Goal: Use online tool/utility: Utilize a website feature to perform a specific function

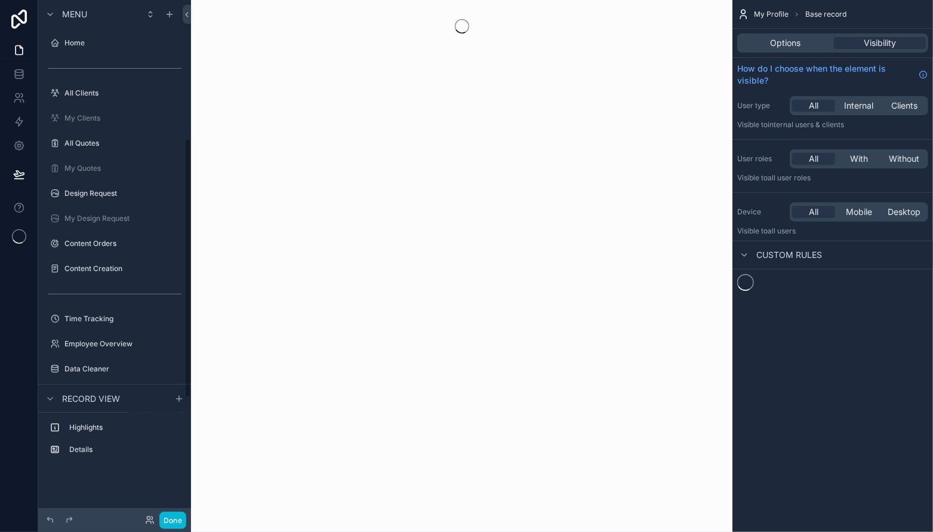
scroll to position [276, 0]
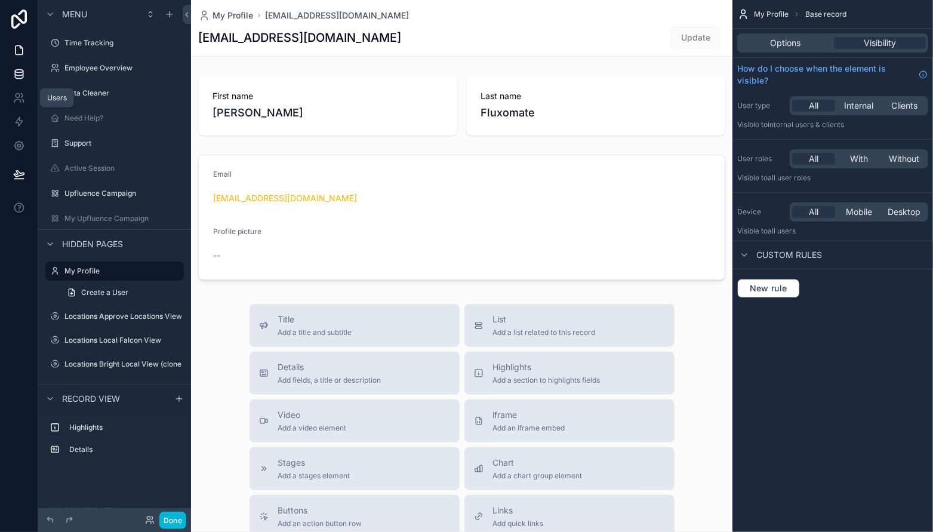
click at [21, 76] on icon at bounding box center [19, 74] width 12 height 12
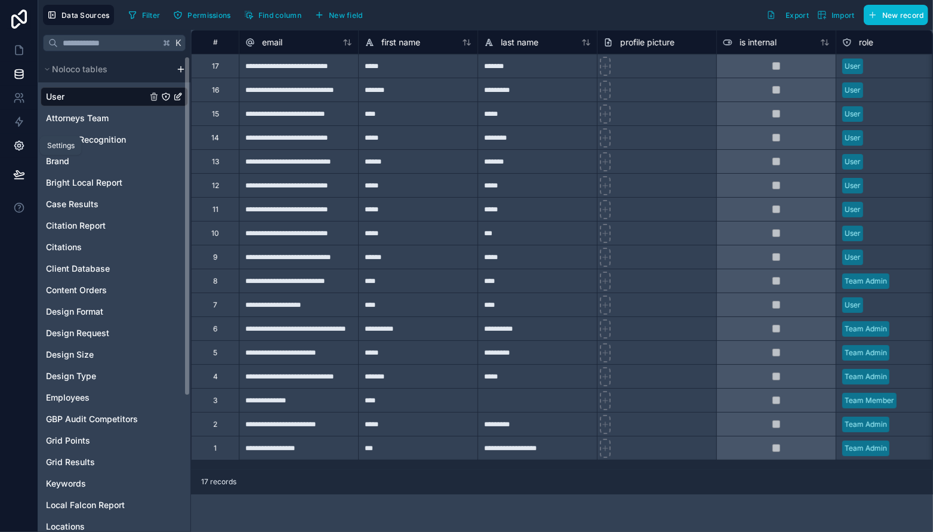
click at [16, 146] on icon at bounding box center [18, 146] width 9 height 9
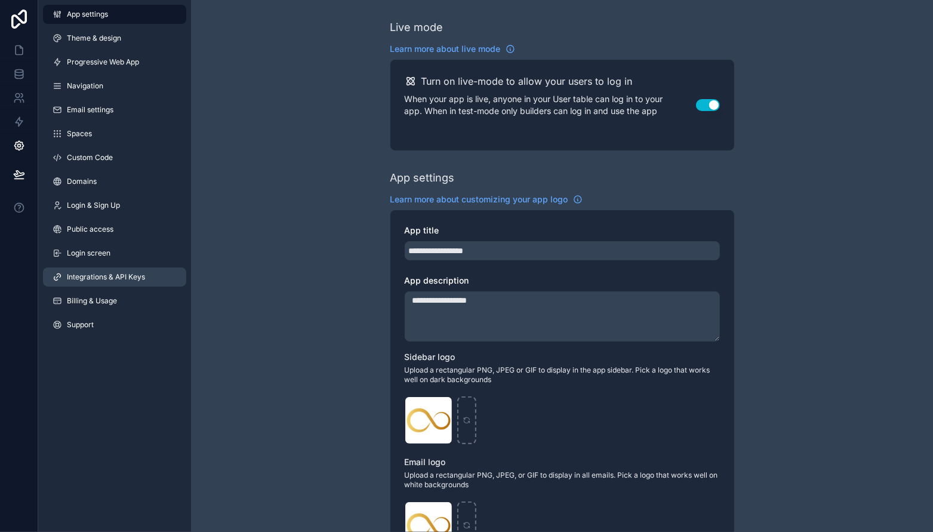
click at [116, 278] on span "Integrations & API Keys" at bounding box center [106, 277] width 78 height 10
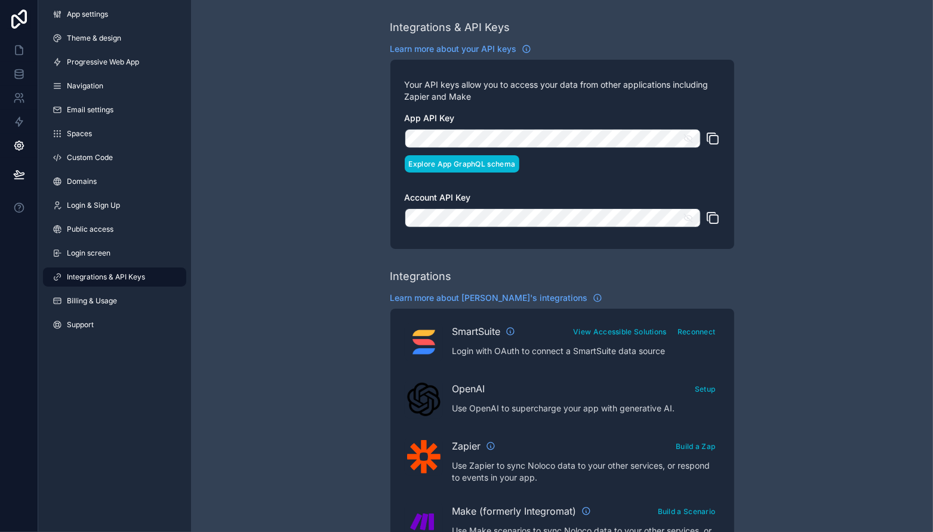
click at [507, 158] on button "Explore App GraphQL schema" at bounding box center [462, 163] width 115 height 17
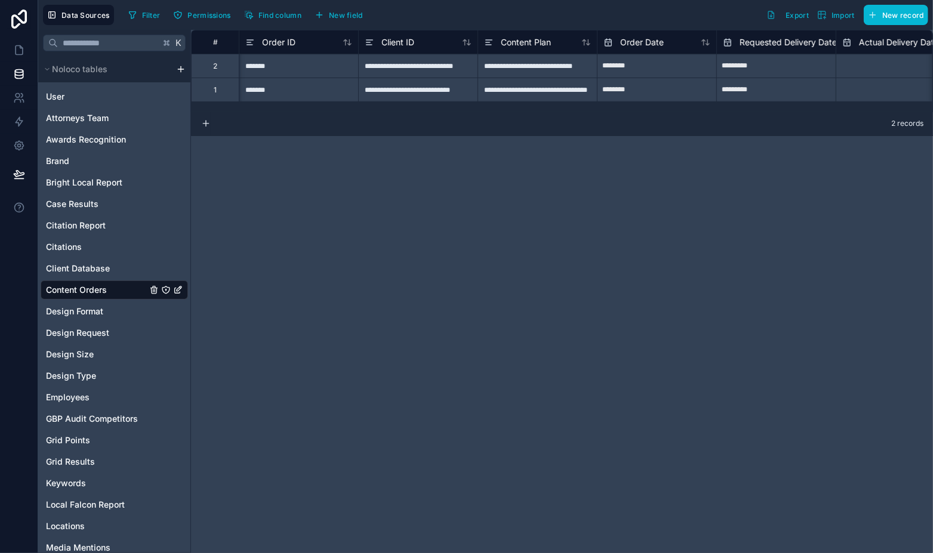
scroll to position [0, 72]
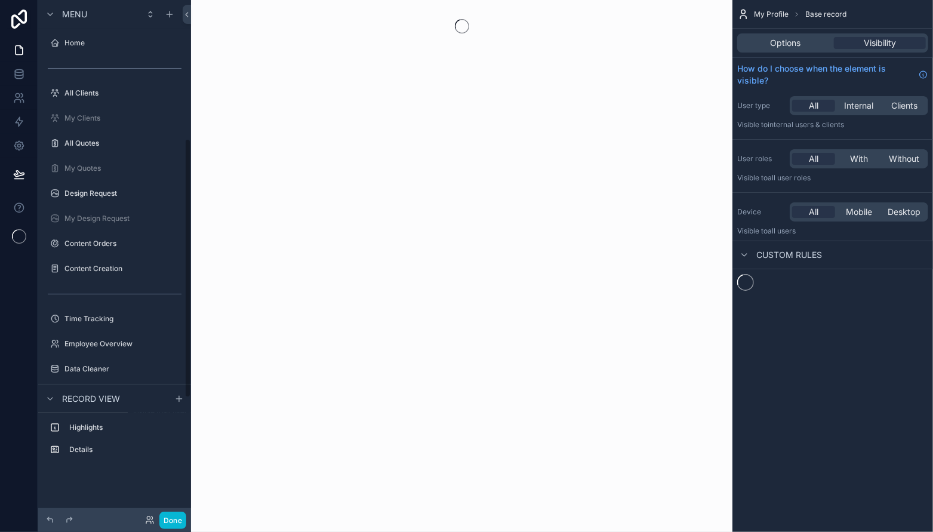
scroll to position [276, 0]
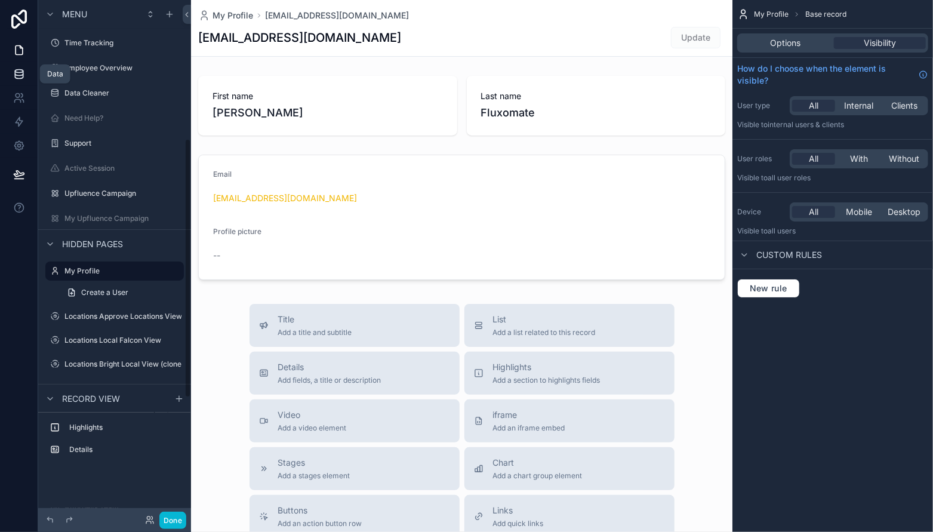
click at [21, 80] on link at bounding box center [19, 74] width 38 height 24
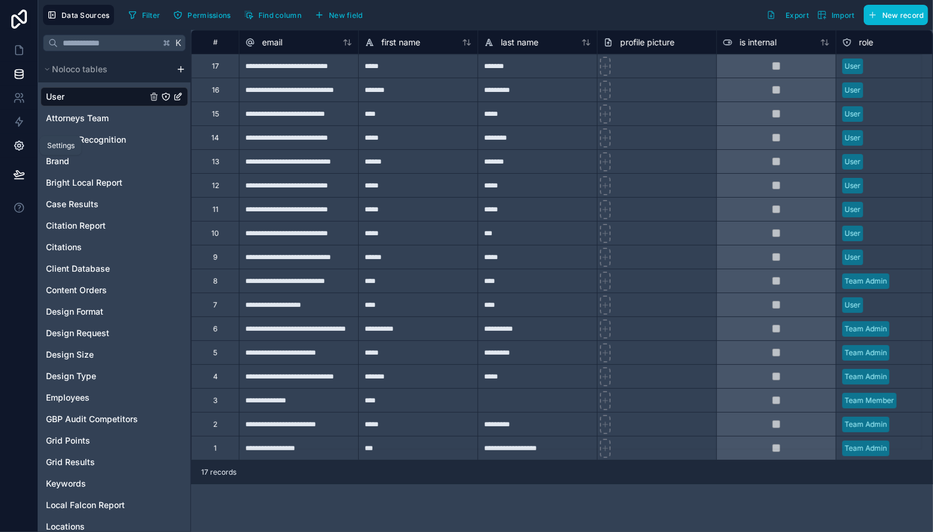
click at [23, 143] on icon at bounding box center [19, 146] width 12 height 12
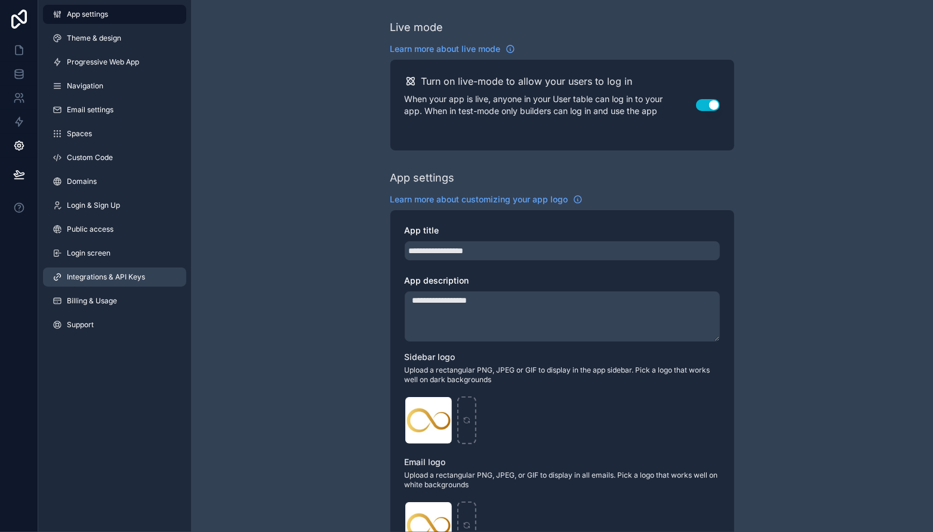
click at [118, 272] on span "Integrations & API Keys" at bounding box center [106, 277] width 78 height 10
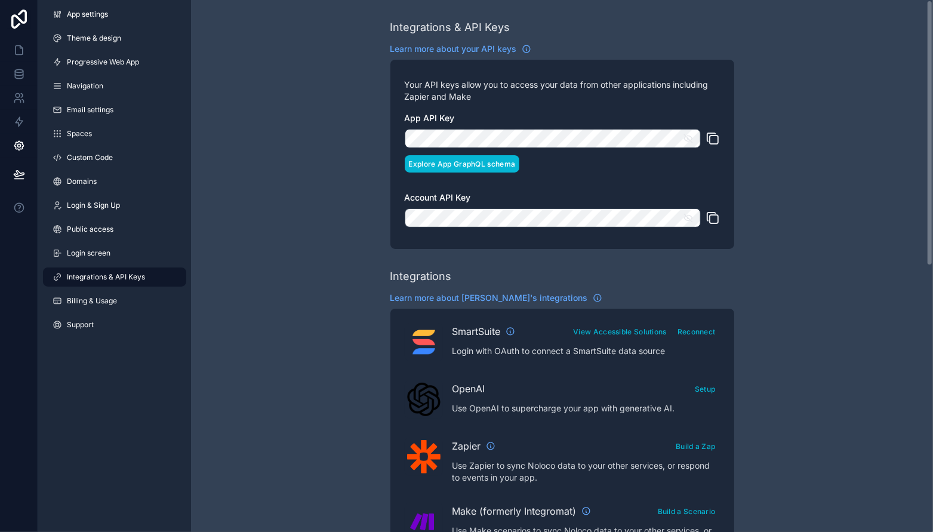
click at [493, 166] on button "Explore App GraphQL schema" at bounding box center [462, 163] width 115 height 17
